Goal: Task Accomplishment & Management: Manage account settings

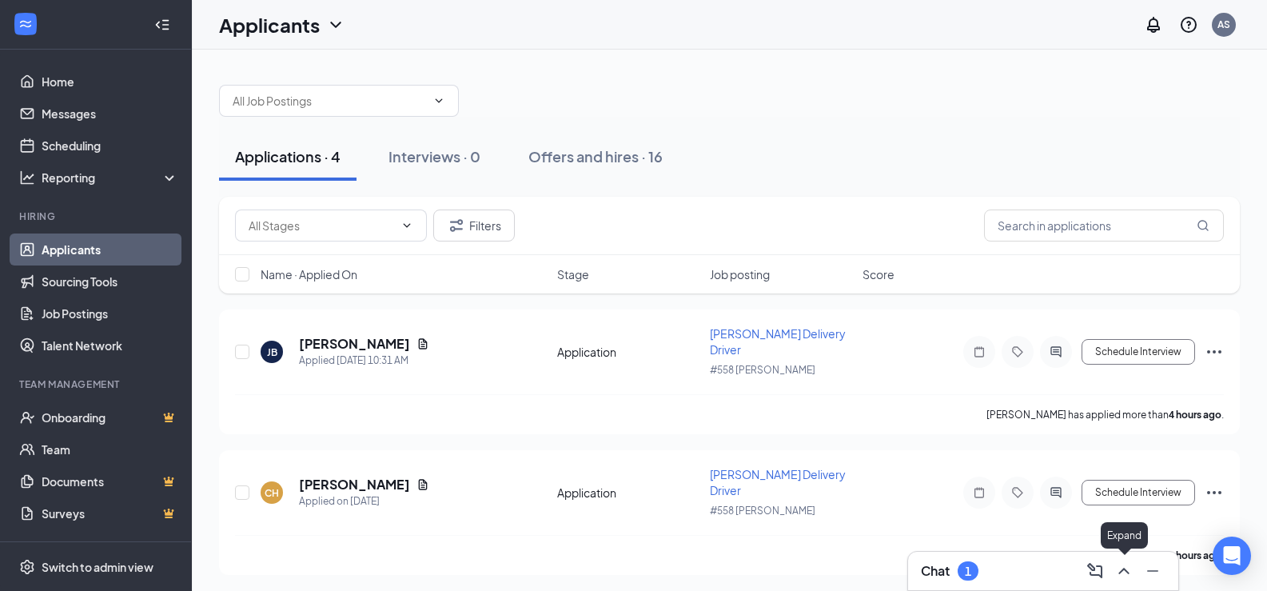
click at [1134, 575] on button at bounding box center [1124, 571] width 26 height 26
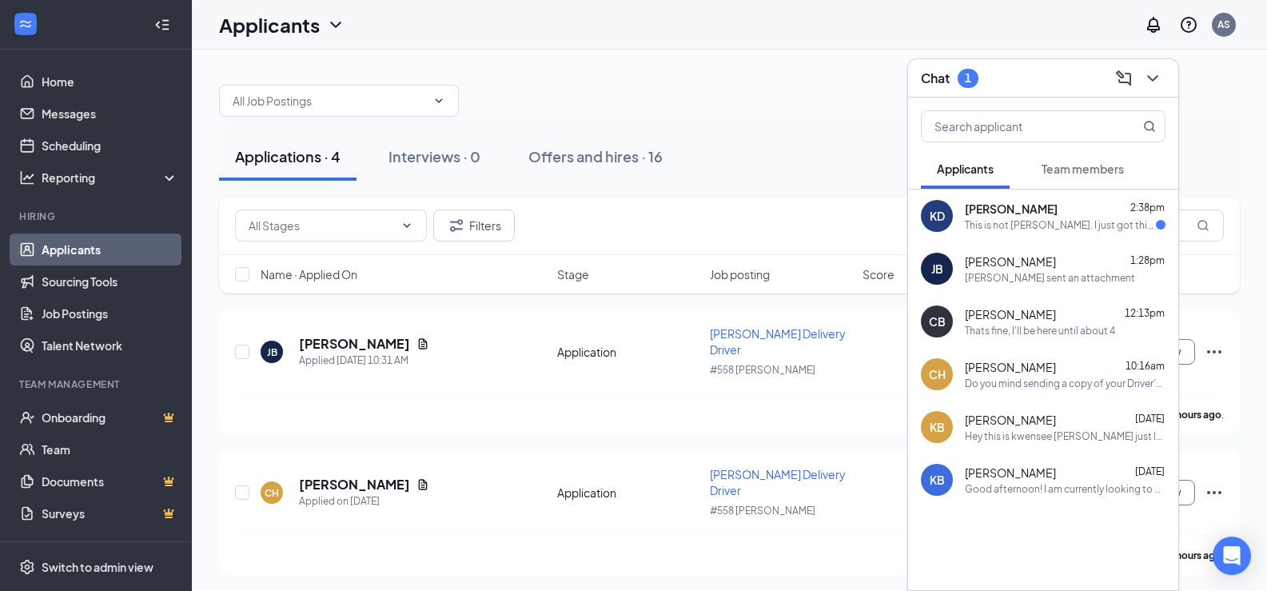
click at [1074, 218] on div "This is not [PERSON_NAME]. I just got this number" at bounding box center [1060, 225] width 191 height 14
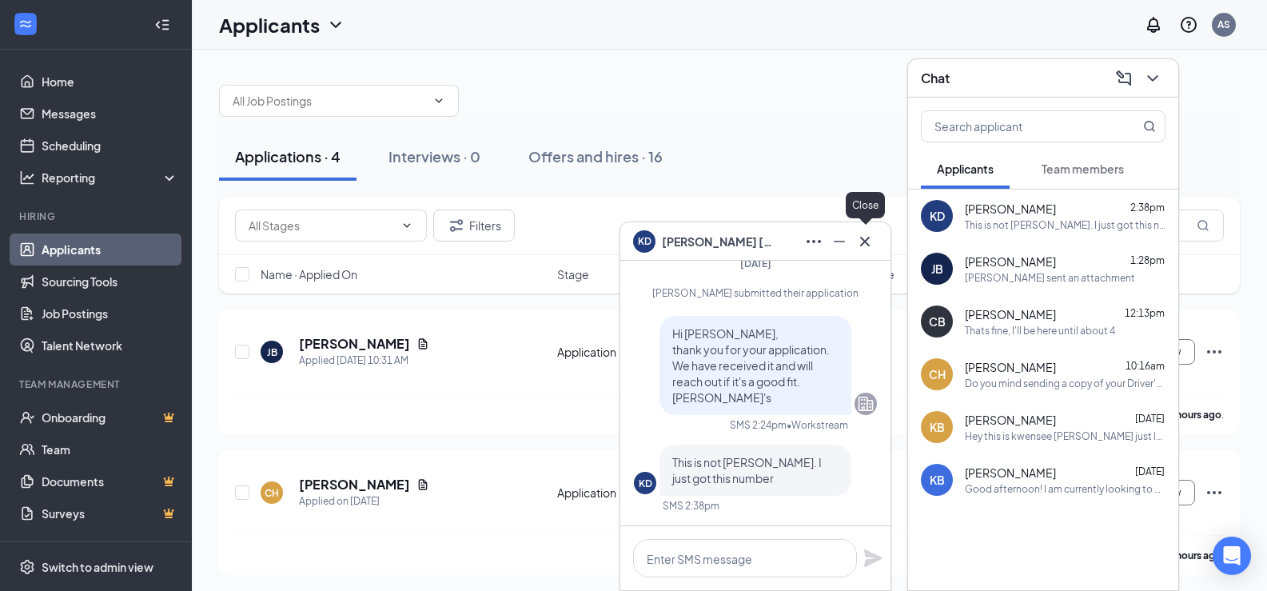
click at [871, 244] on icon "Cross" at bounding box center [864, 241] width 19 height 19
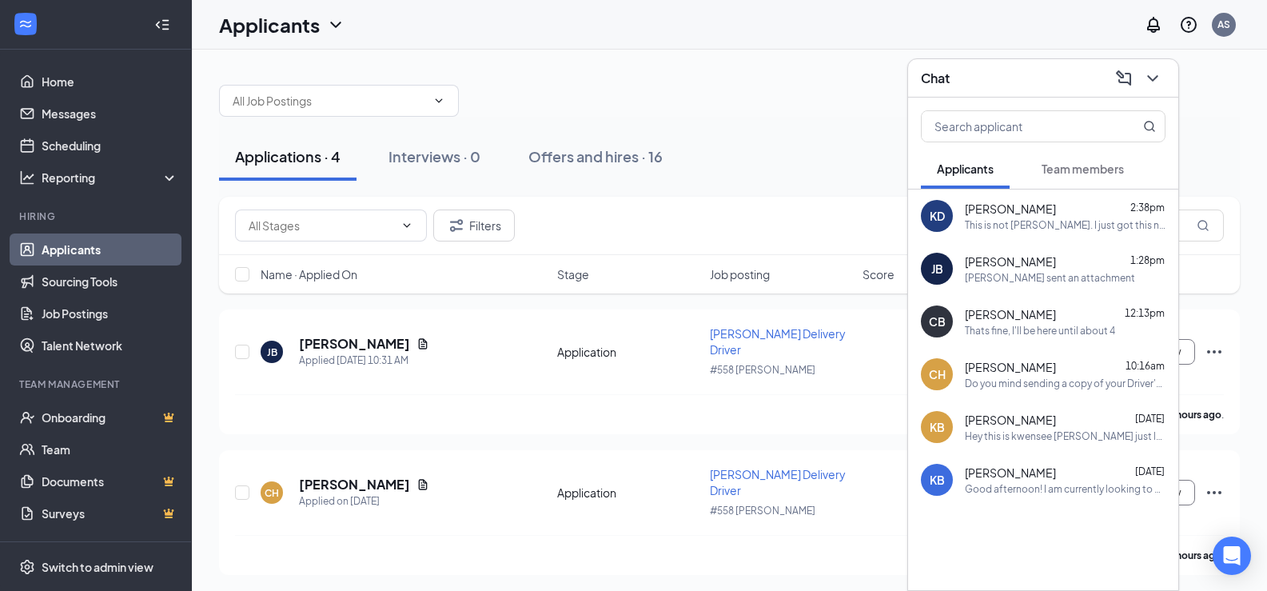
click at [582, 239] on div "Filters" at bounding box center [729, 225] width 989 height 32
click at [49, 250] on link "Applicants" at bounding box center [110, 249] width 137 height 32
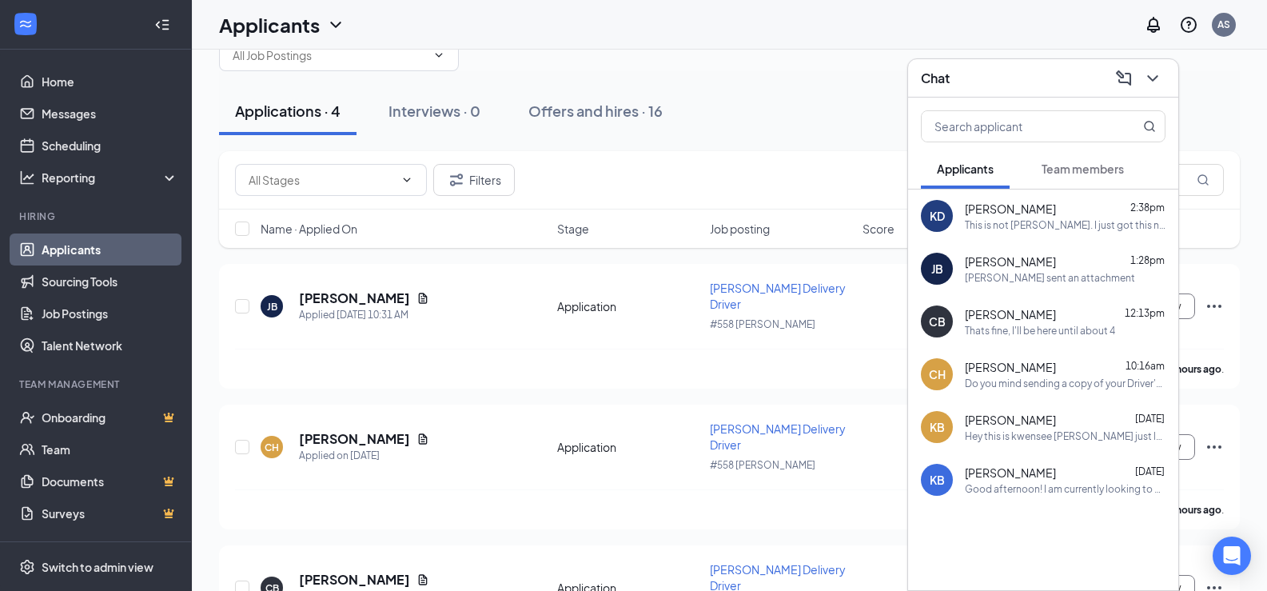
scroll to position [96, 0]
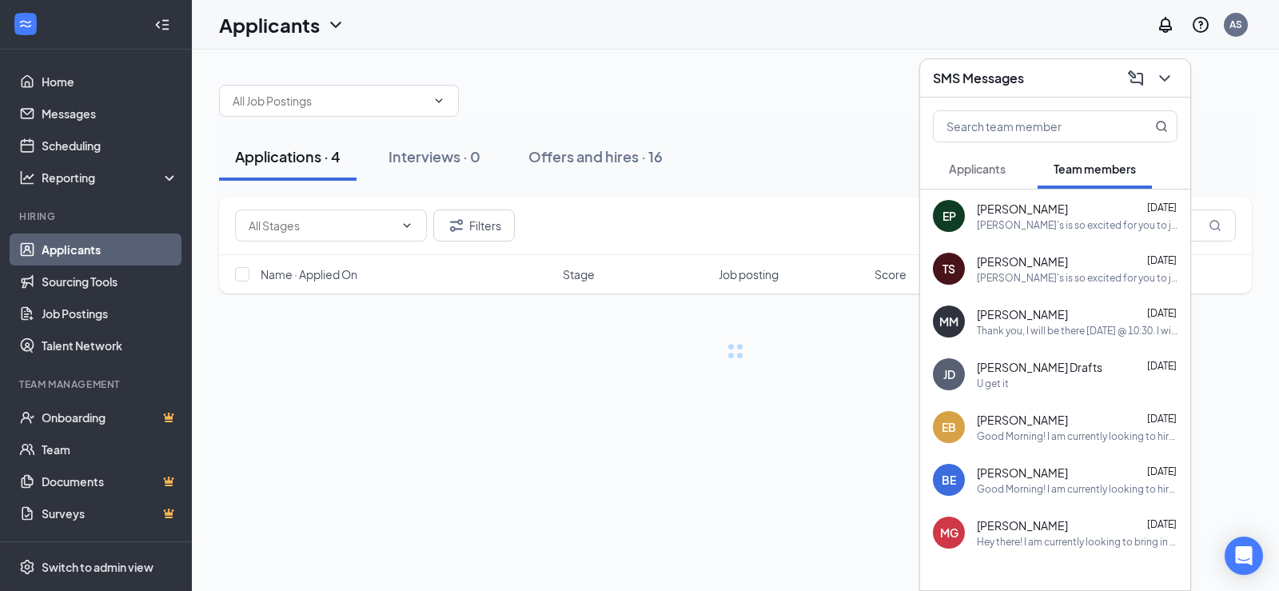
click at [992, 173] on span "Applicants" at bounding box center [977, 168] width 57 height 14
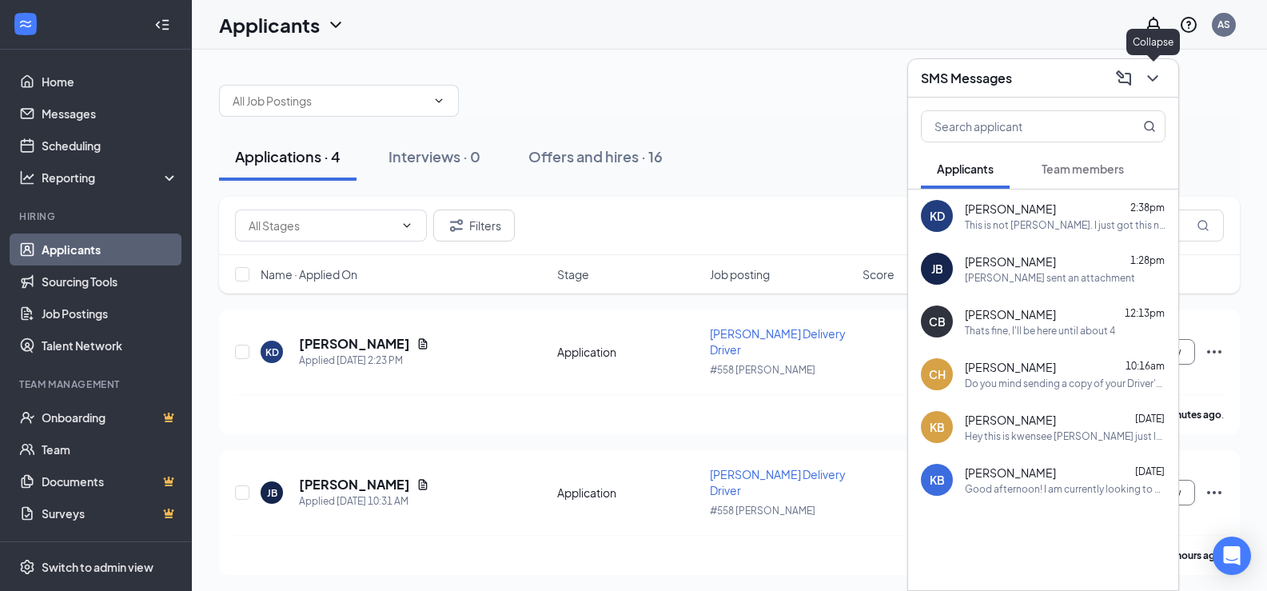
click at [1151, 75] on icon "ChevronDown" at bounding box center [1152, 78] width 19 height 19
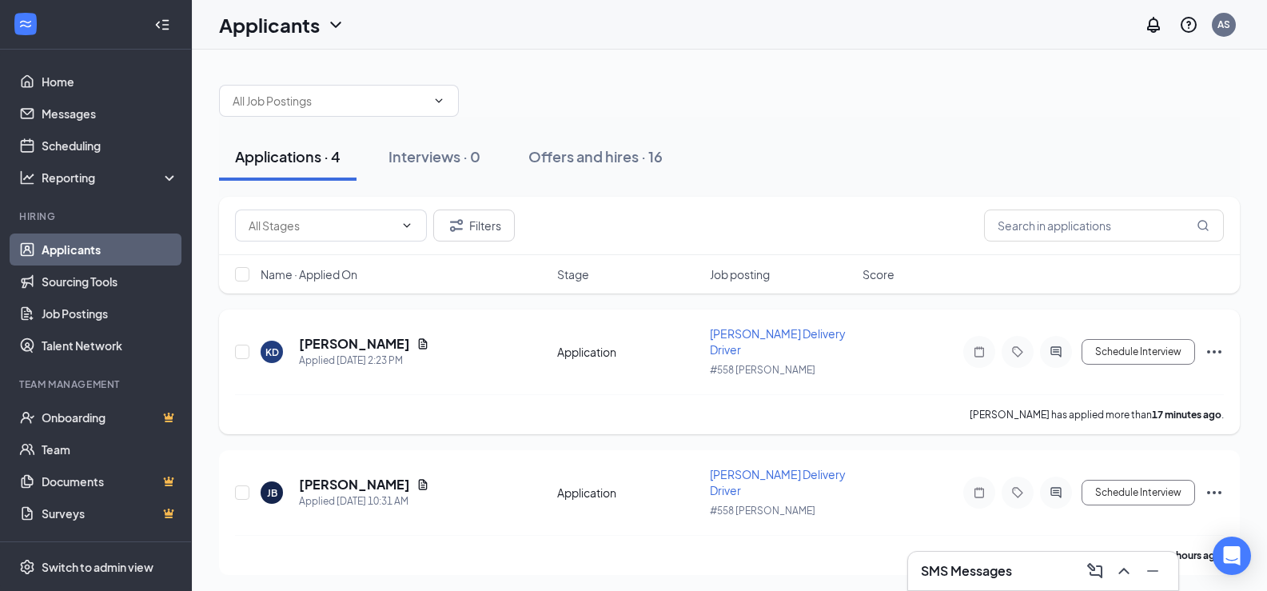
click at [1210, 345] on icon "Ellipses" at bounding box center [1214, 351] width 19 height 19
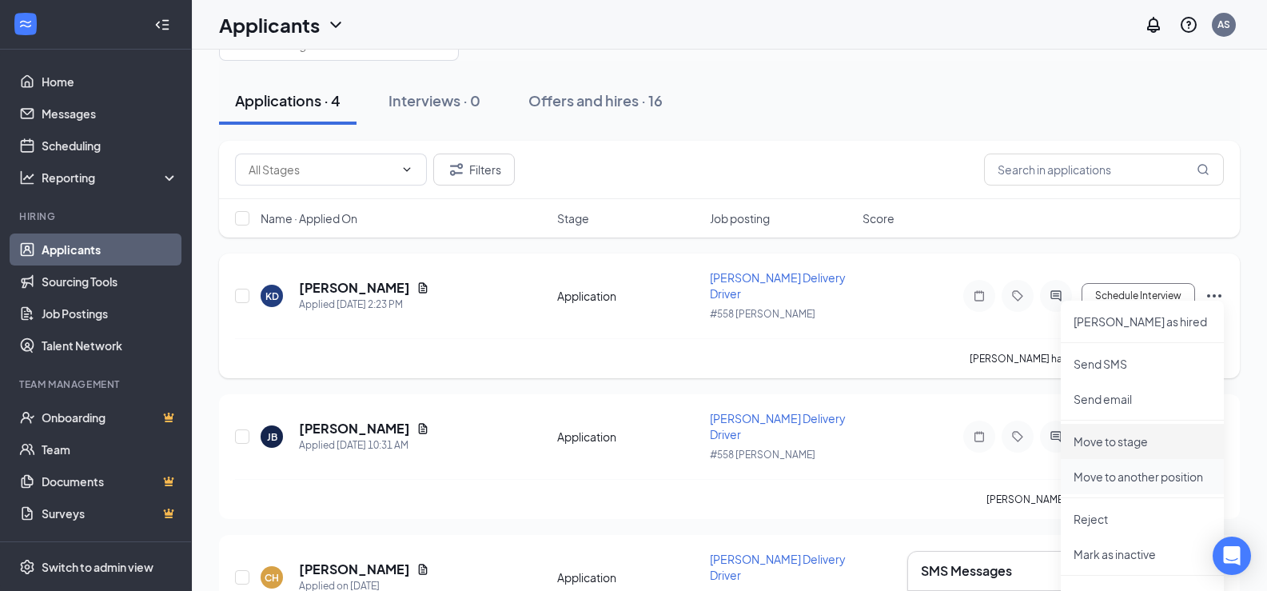
scroll to position [221, 0]
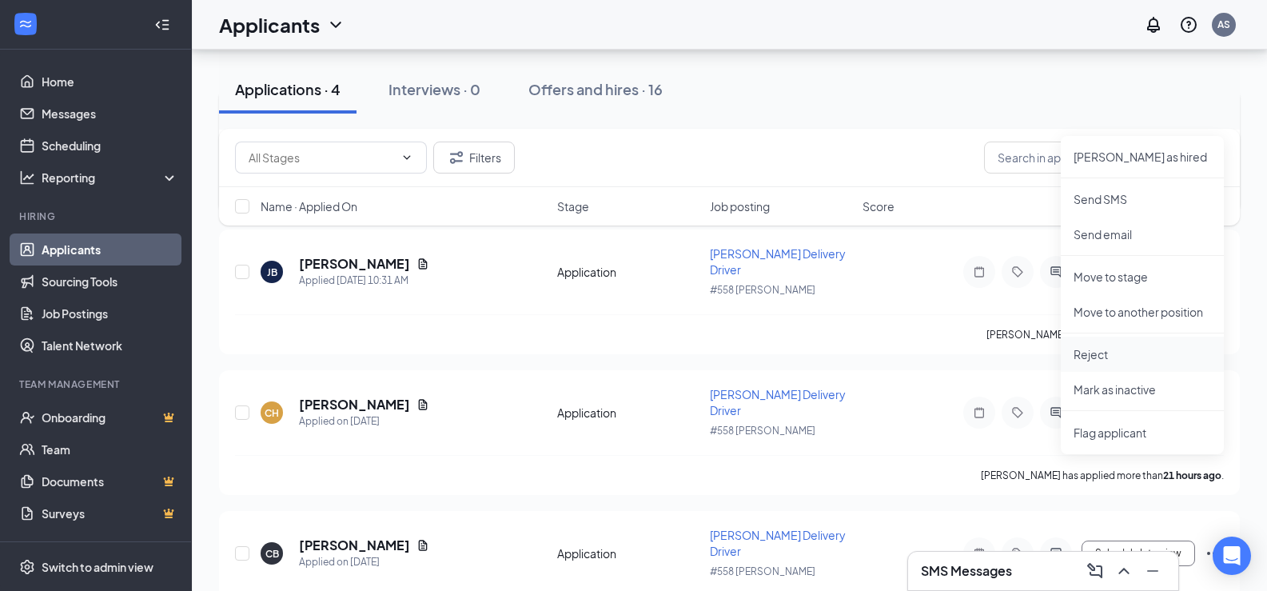
click at [1104, 360] on p "Reject" at bounding box center [1142, 354] width 137 height 16
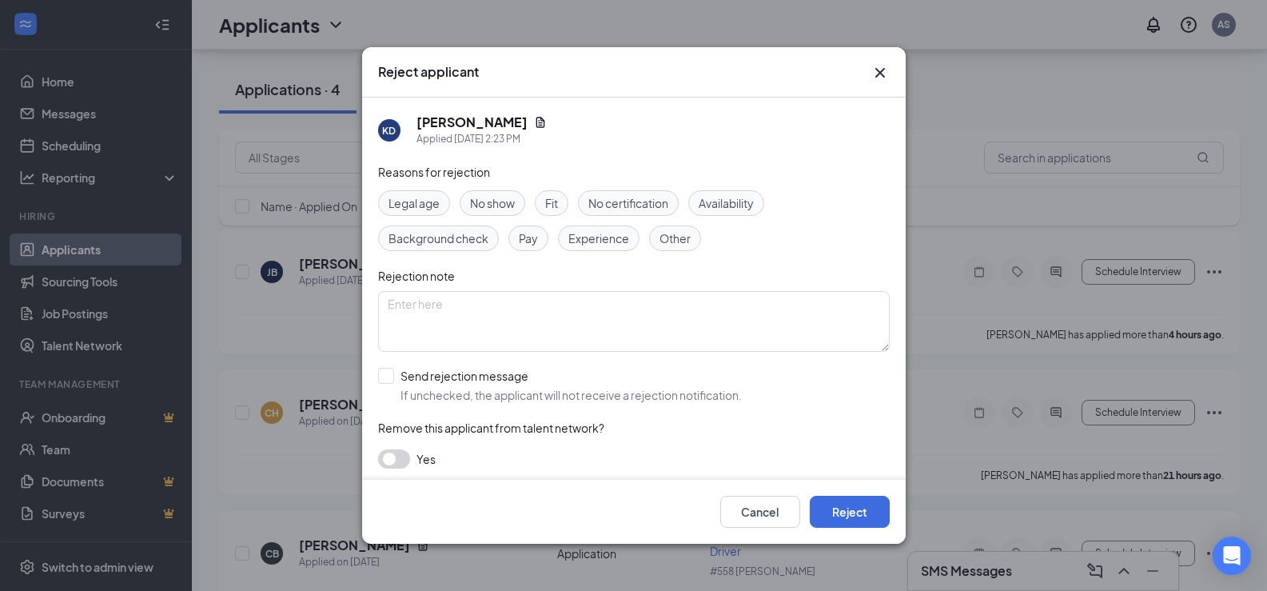
click at [679, 237] on span "Other" at bounding box center [674, 238] width 31 height 18
click at [851, 520] on button "Reject" at bounding box center [850, 512] width 80 height 32
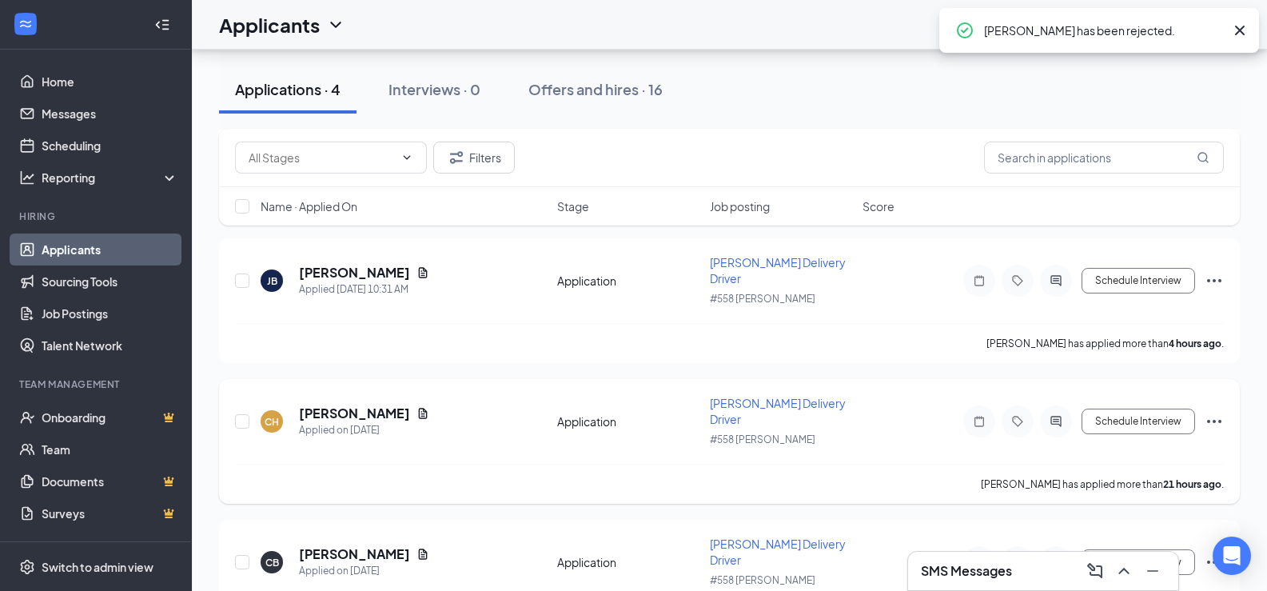
scroll to position [0, 0]
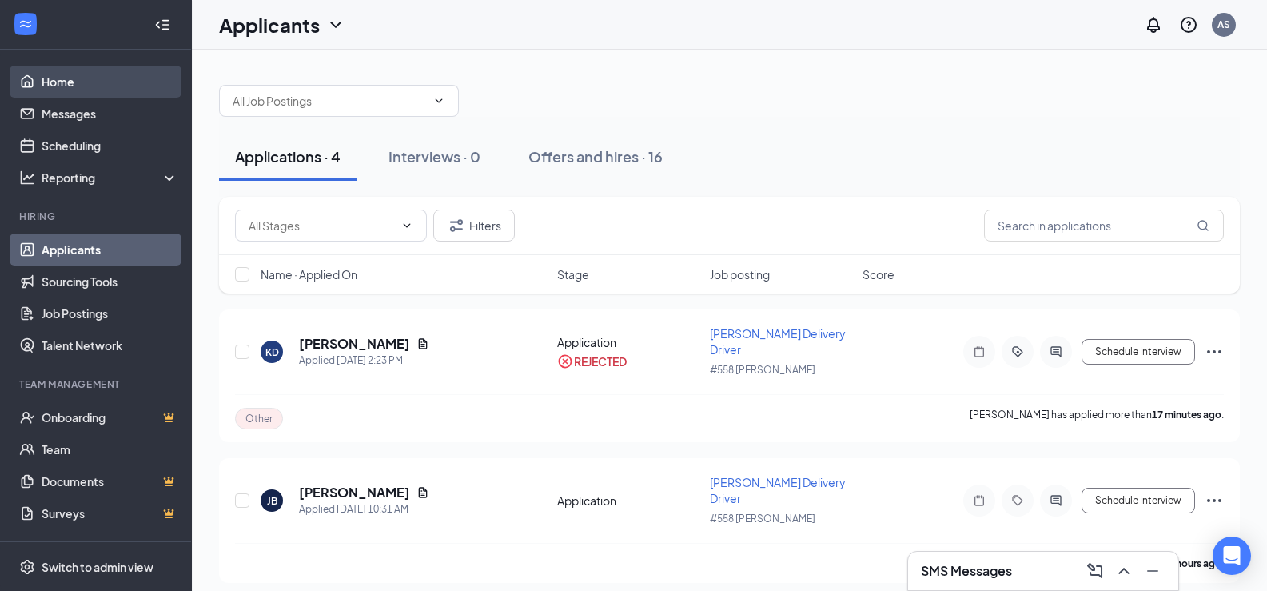
click at [54, 85] on link "Home" at bounding box center [110, 82] width 137 height 32
